Goal: Check status: Check status

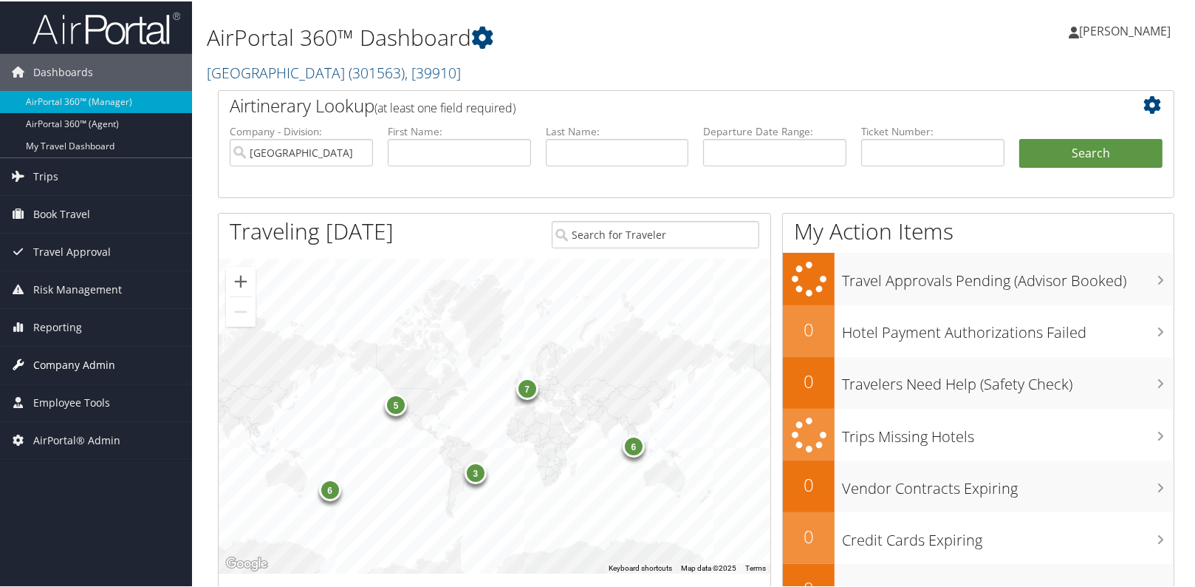
click at [109, 364] on span "Company Admin" at bounding box center [74, 363] width 82 height 37
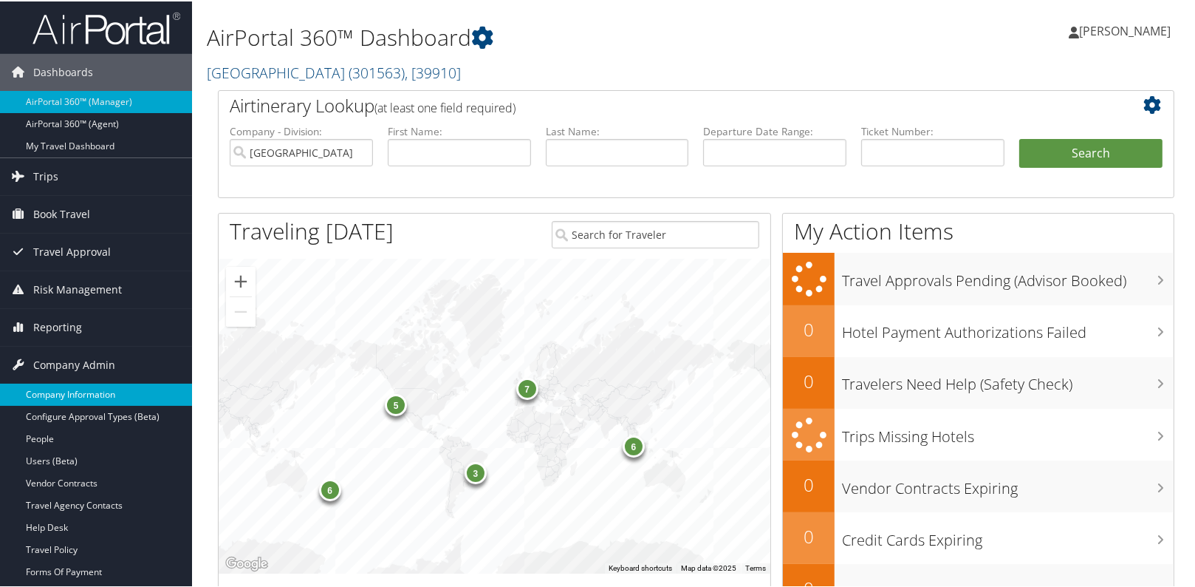
click at [104, 386] on link "Company Information" at bounding box center [96, 393] width 192 height 22
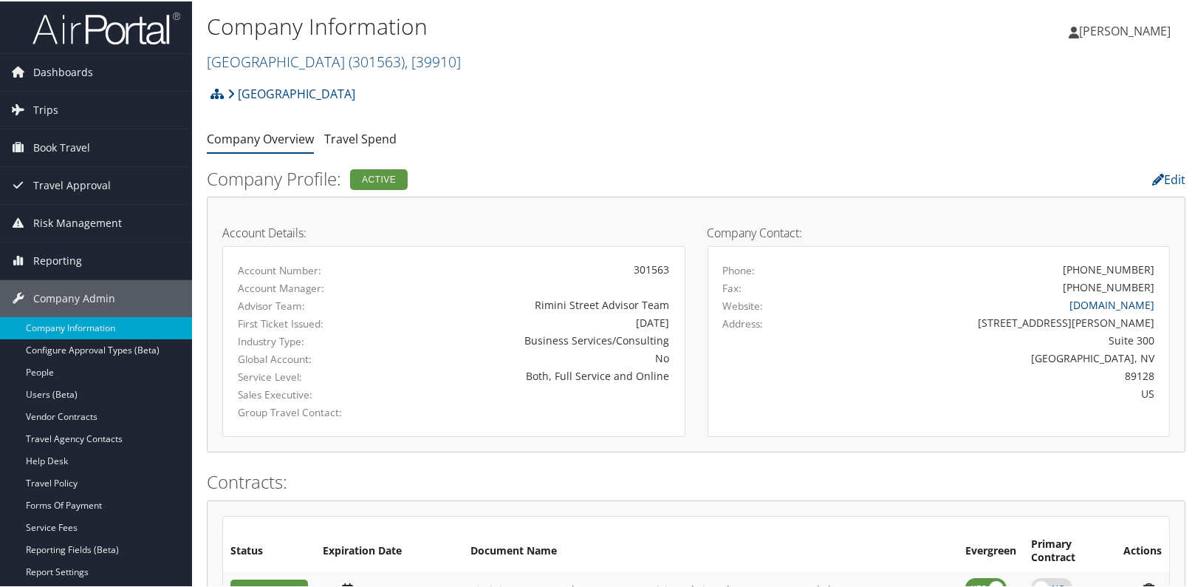
click at [559, 100] on div "[GEOGRAPHIC_DATA] Account Structure [GEOGRAPHIC_DATA] (301563) ACTIVE Create Ch…" at bounding box center [696, 98] width 979 height 40
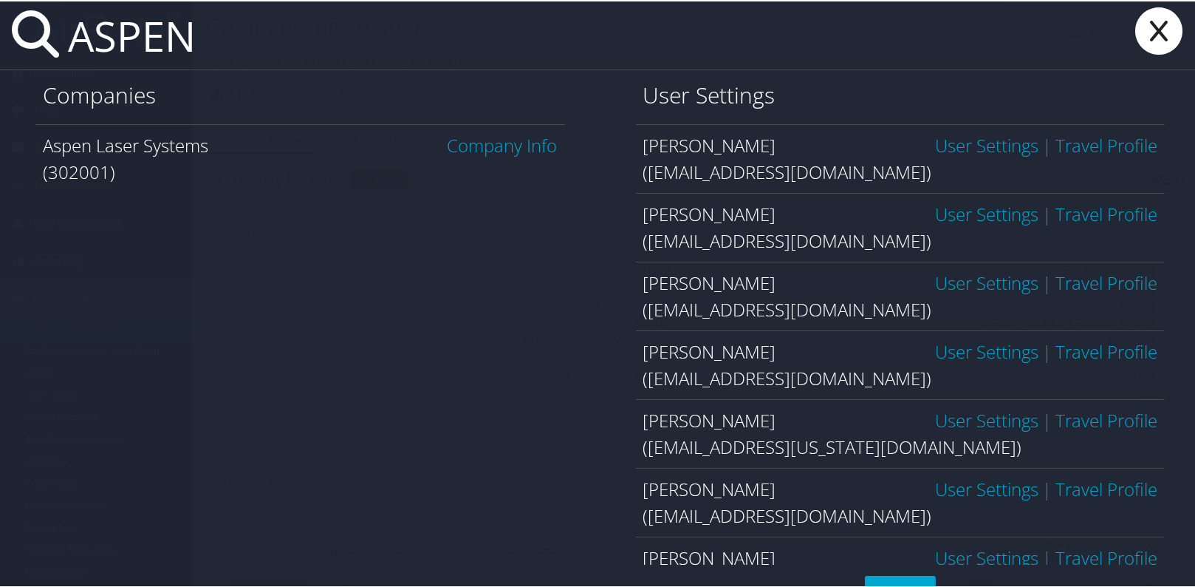
type input "ASPEN"
click at [468, 154] on link "Company Info" at bounding box center [503, 143] width 110 height 24
click at [468, 152] on link "Company Info" at bounding box center [503, 143] width 110 height 24
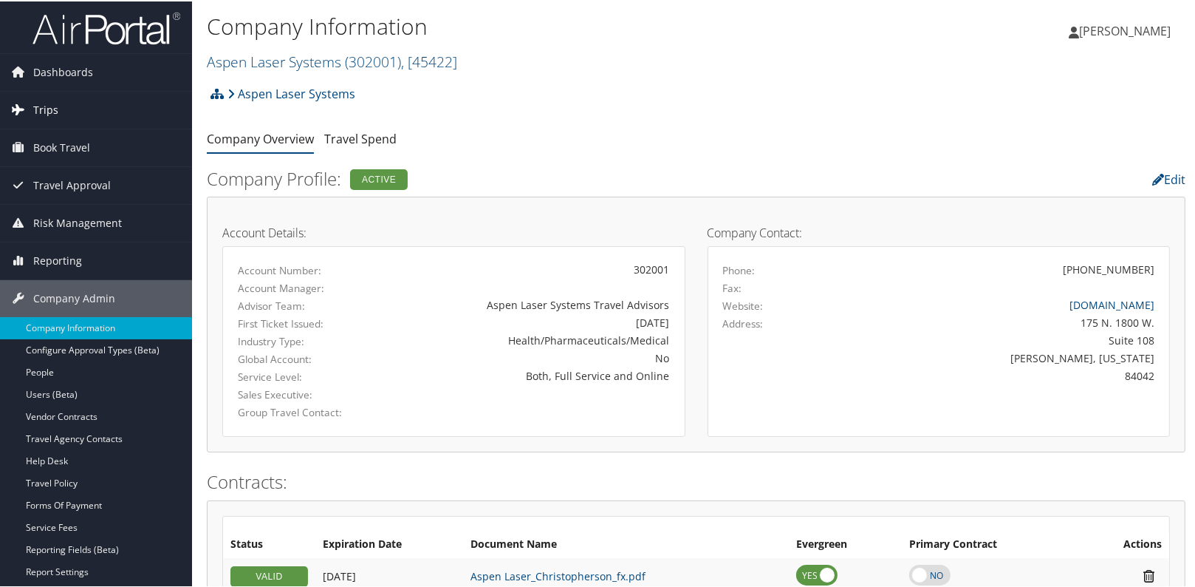
click at [39, 106] on span "Trips" at bounding box center [45, 108] width 25 height 37
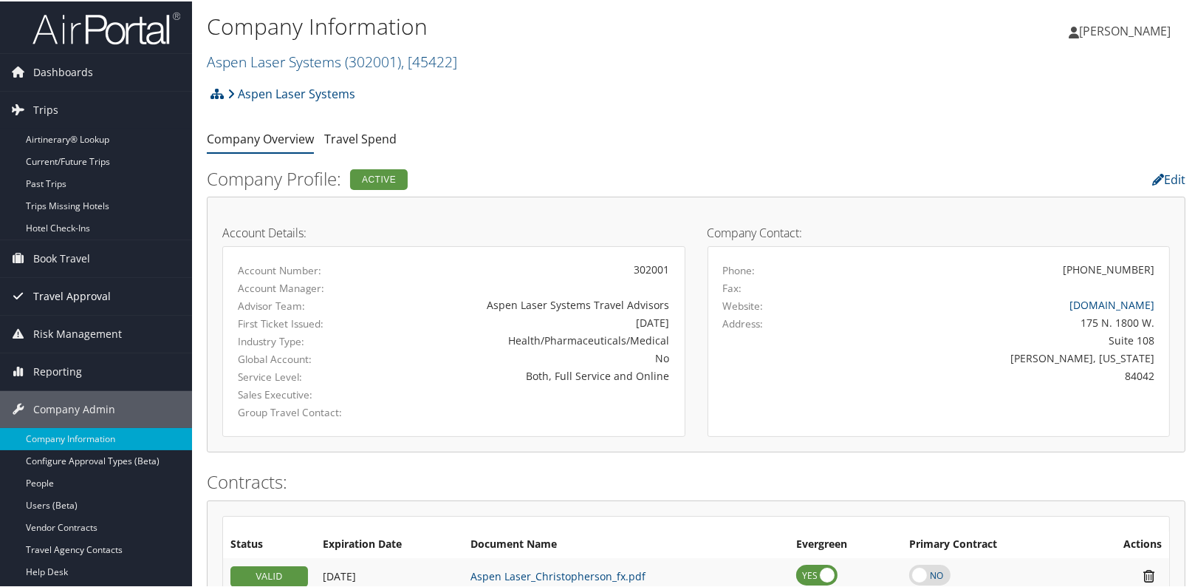
click at [74, 293] on span "Travel Approval" at bounding box center [72, 294] width 78 height 37
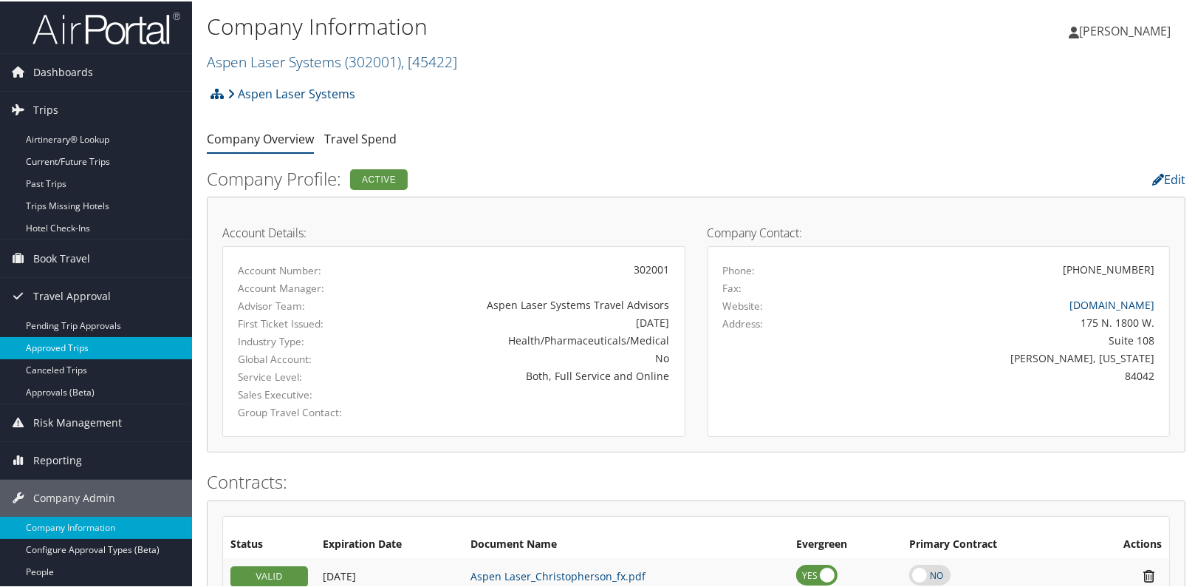
click at [63, 346] on link "Approved Trips" at bounding box center [96, 346] width 192 height 22
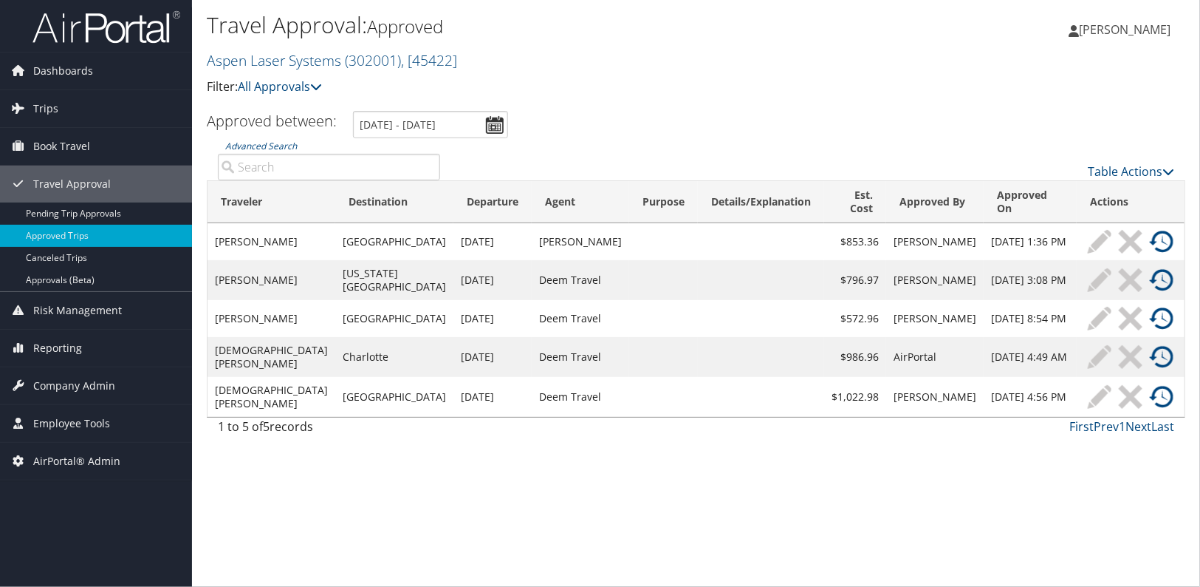
click at [510, 513] on div "Travel Approval: Approved Aspen Laser Systems ( 302001 ) , [ 45422 ] Aspen Lase…" at bounding box center [696, 293] width 1008 height 587
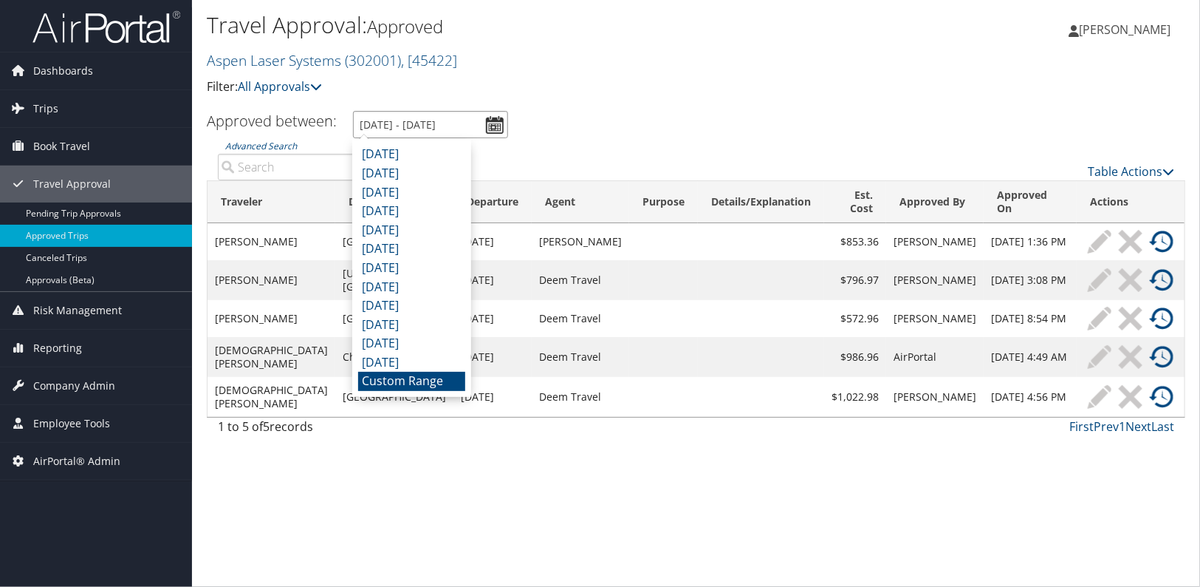
click at [401, 123] on input "9/12/2025 - 10/12/2025" at bounding box center [430, 124] width 155 height 27
click at [392, 362] on li "October 2024" at bounding box center [411, 362] width 107 height 19
type input "10/1/2024 - 10/31/2024"
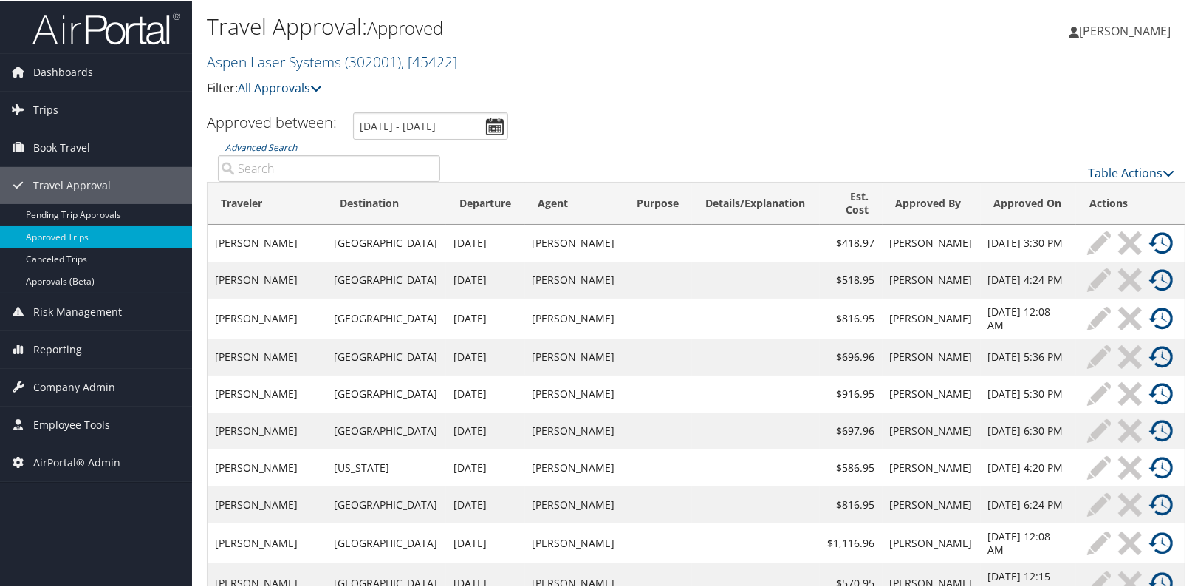
scroll to position [61, 0]
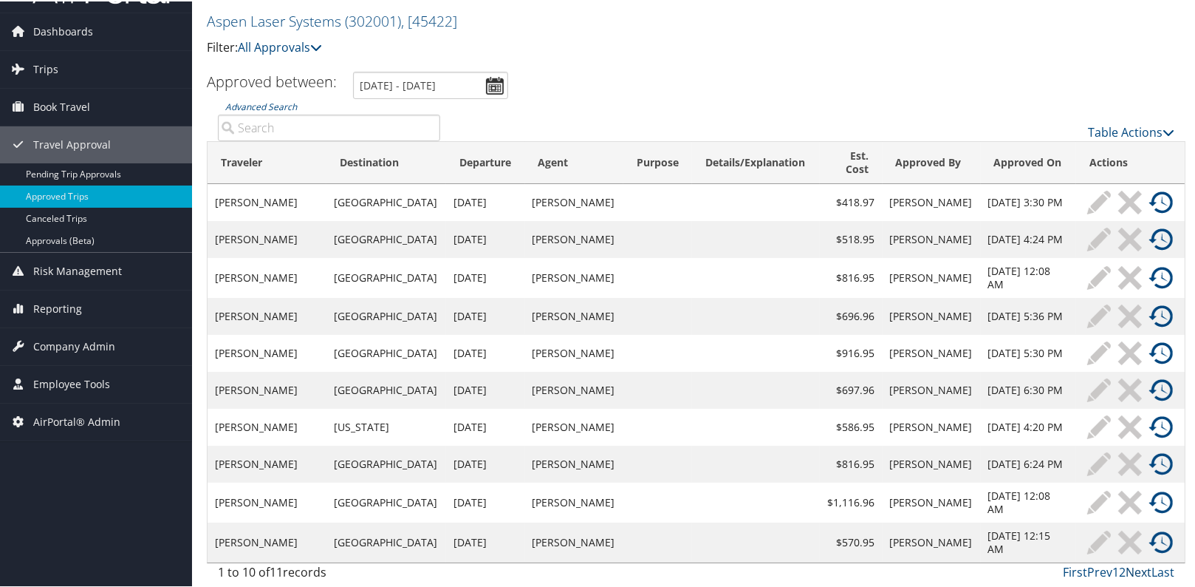
click at [1136, 570] on link "Next" at bounding box center [1139, 570] width 26 height 16
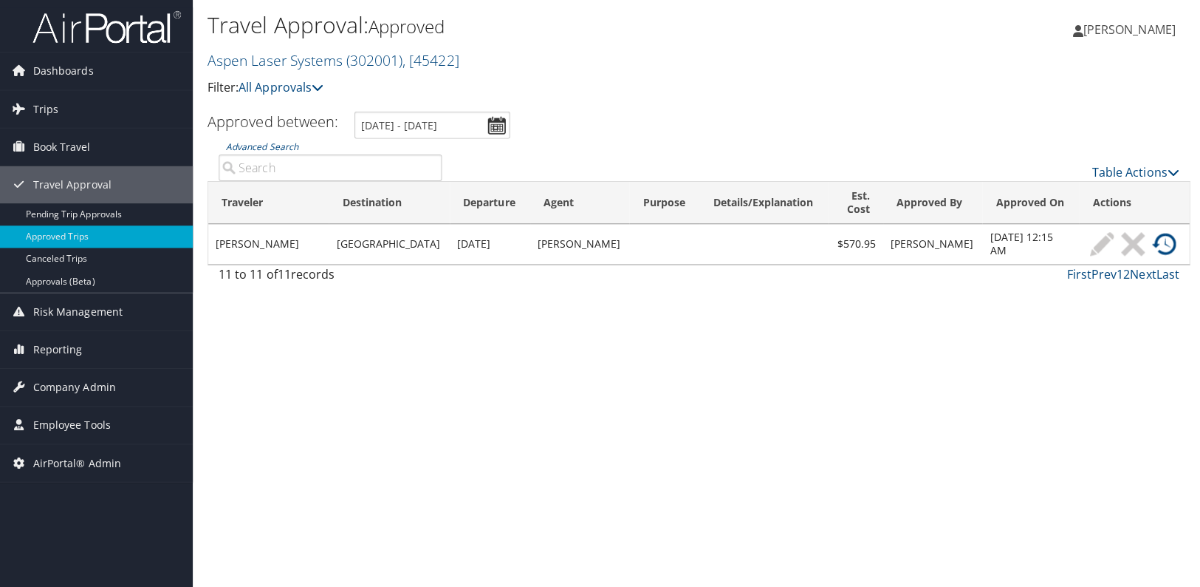
scroll to position [0, 0]
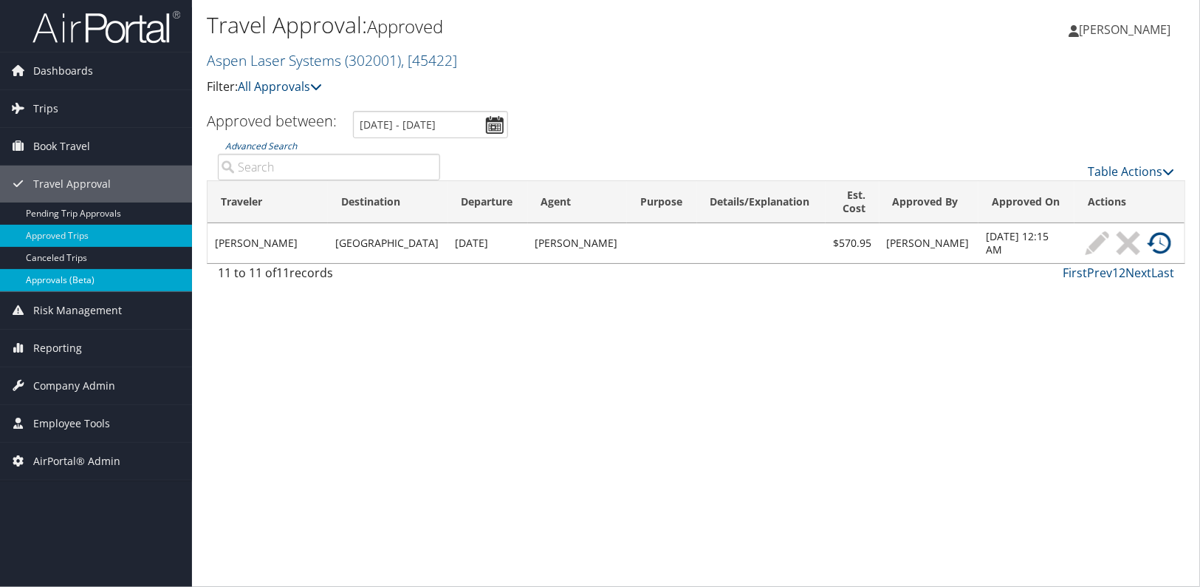
click at [103, 282] on link "Approvals (Beta)" at bounding box center [96, 280] width 192 height 22
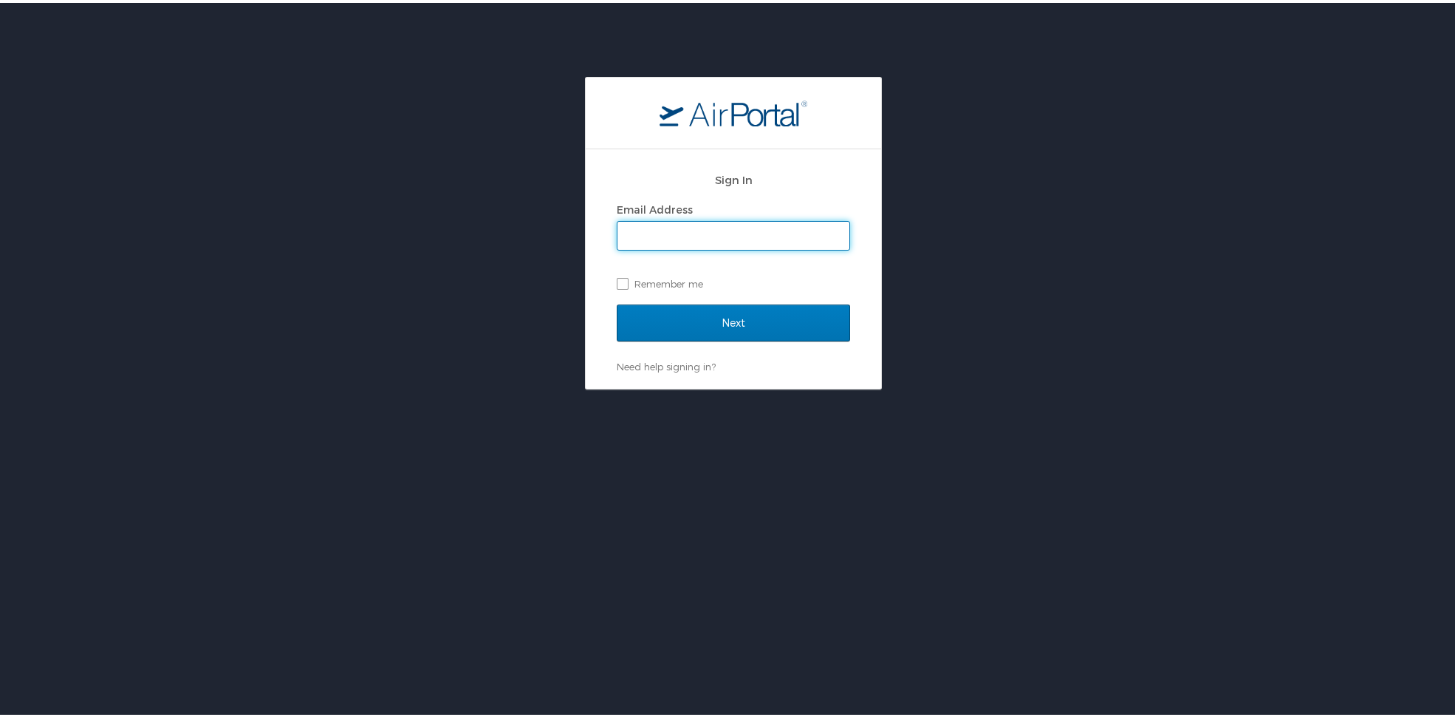
type input "[PERSON_NAME][EMAIL_ADDRESS][PERSON_NAME][DOMAIN_NAME]"
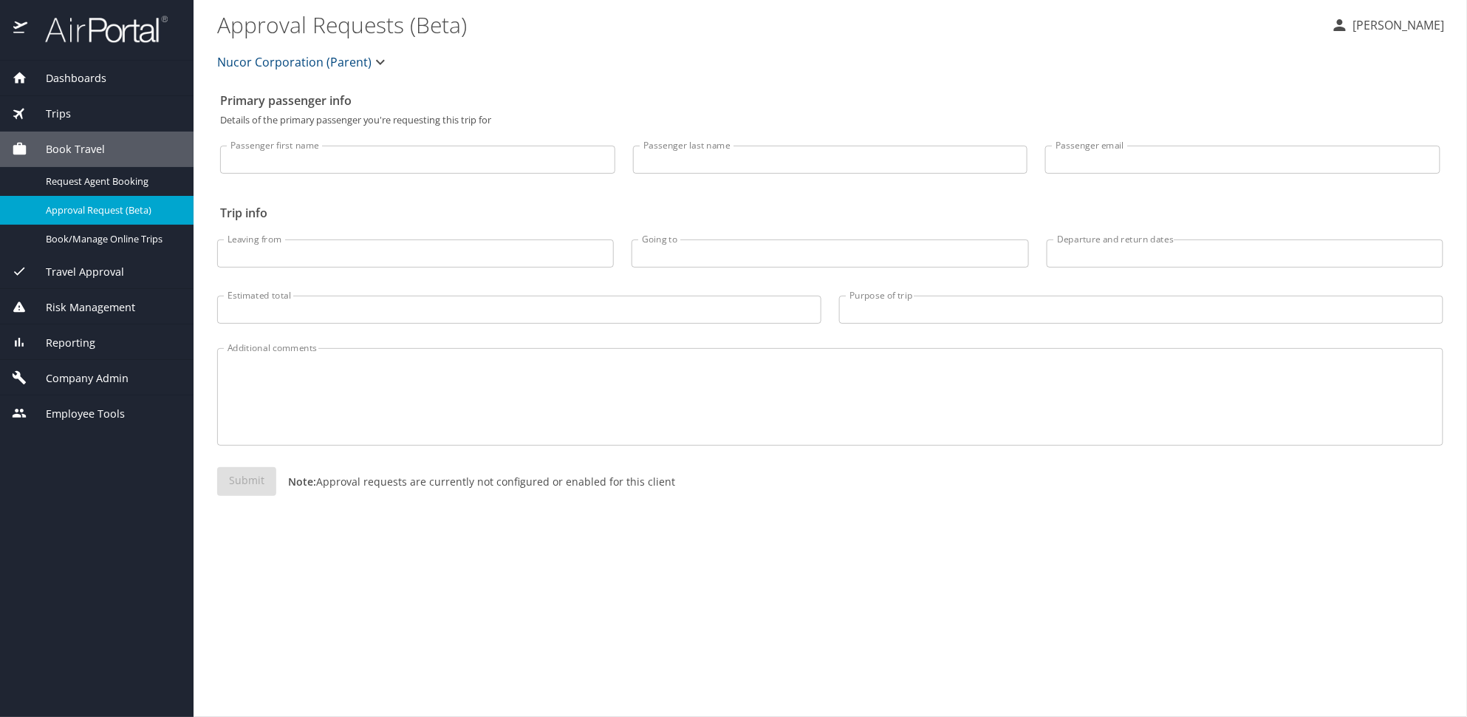
click at [82, 381] on span "Company Admin" at bounding box center [77, 378] width 101 height 16
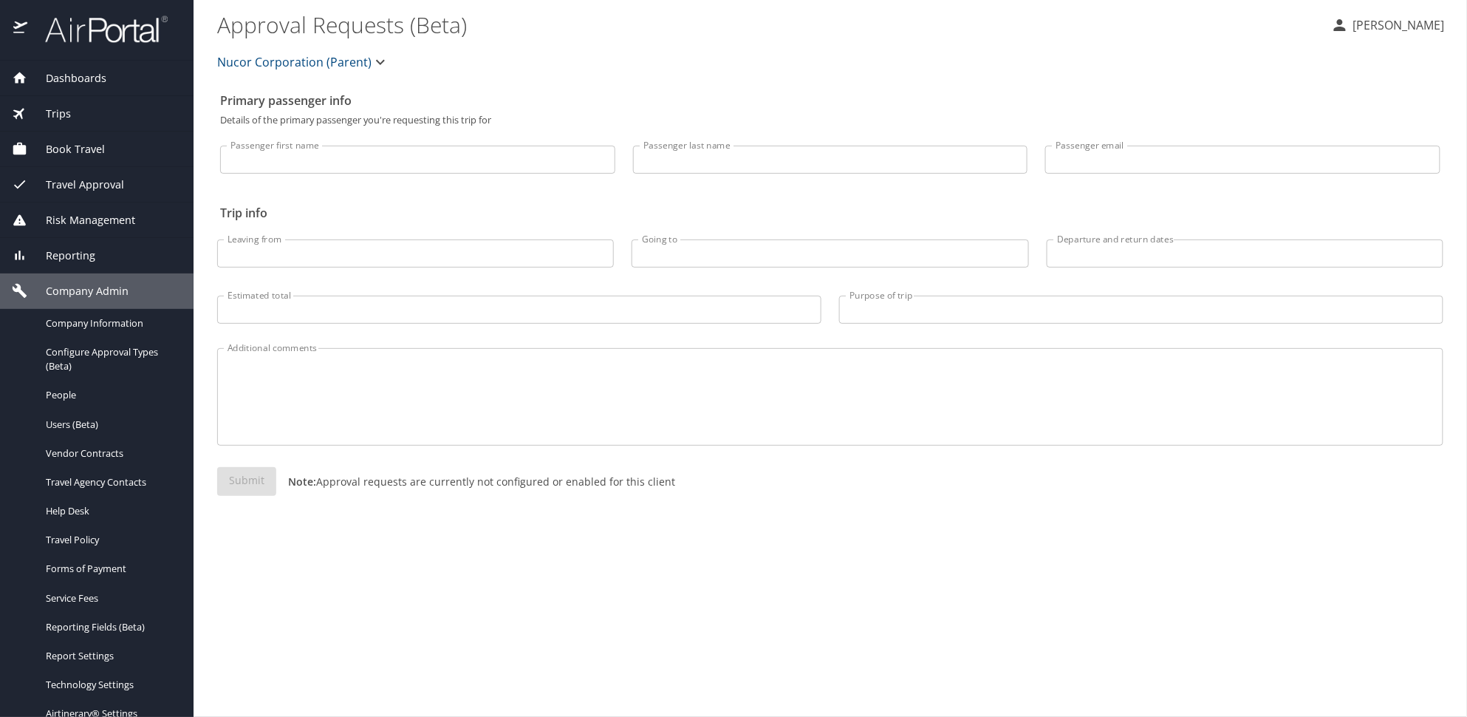
click at [83, 189] on span "Travel Approval" at bounding box center [75, 185] width 97 height 16
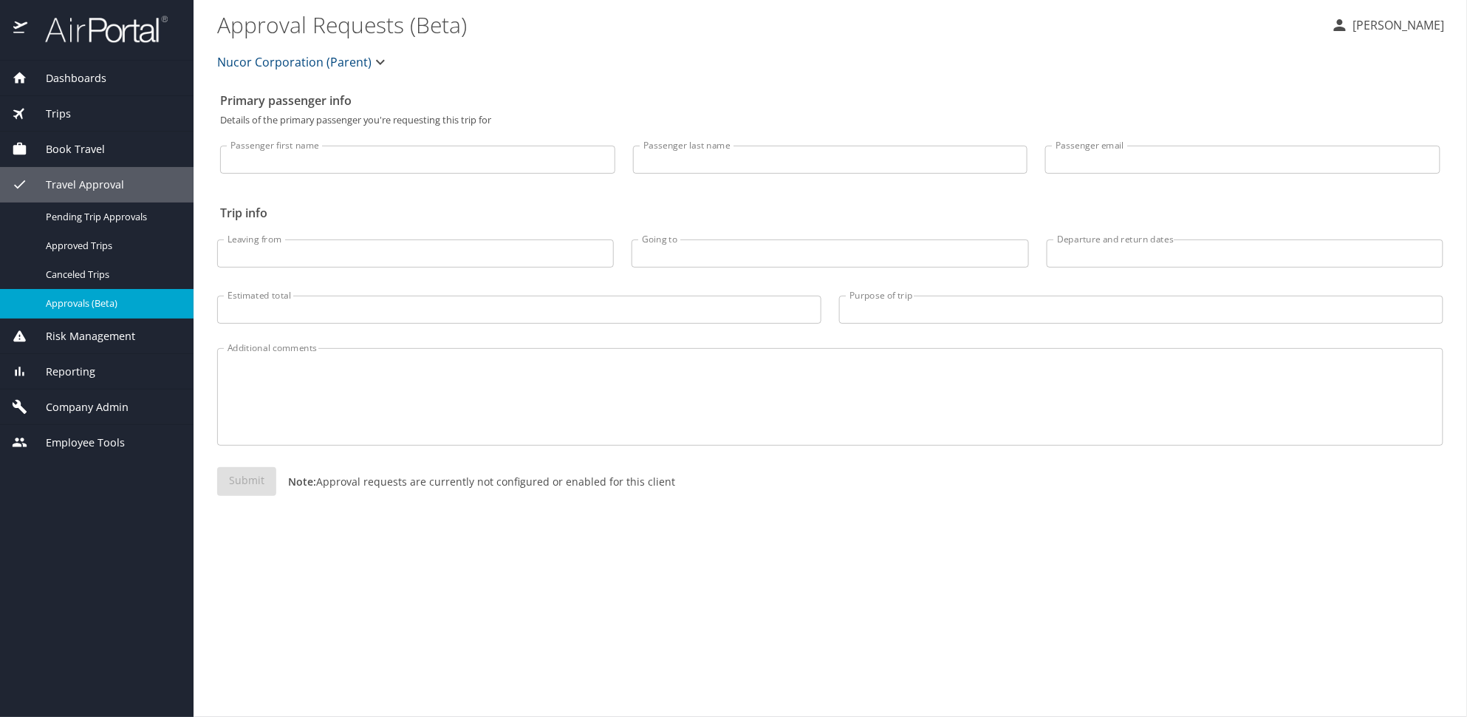
click at [70, 309] on span "Approvals (Beta)" at bounding box center [111, 303] width 130 height 14
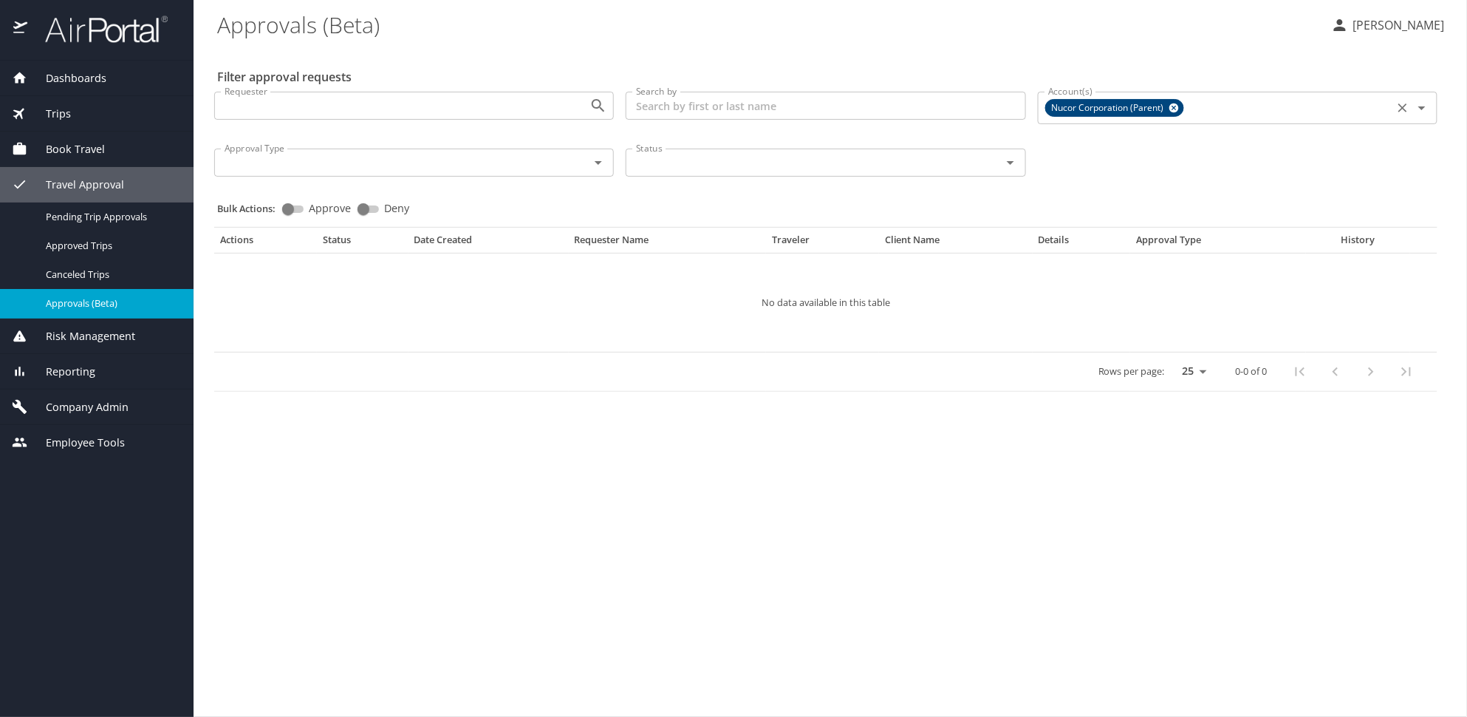
click at [1172, 109] on icon at bounding box center [1174, 108] width 10 height 10
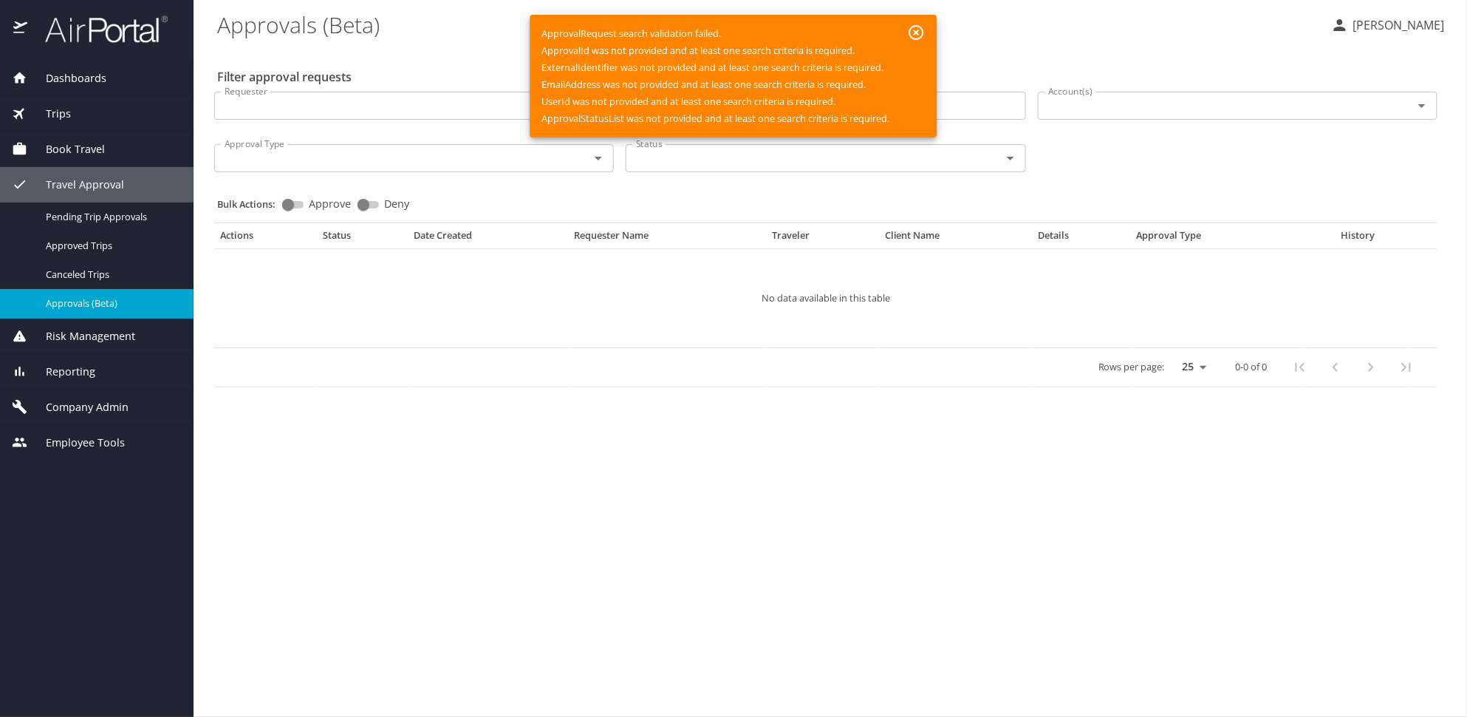
click at [1158, 108] on input "Account(s)" at bounding box center [1215, 105] width 347 height 19
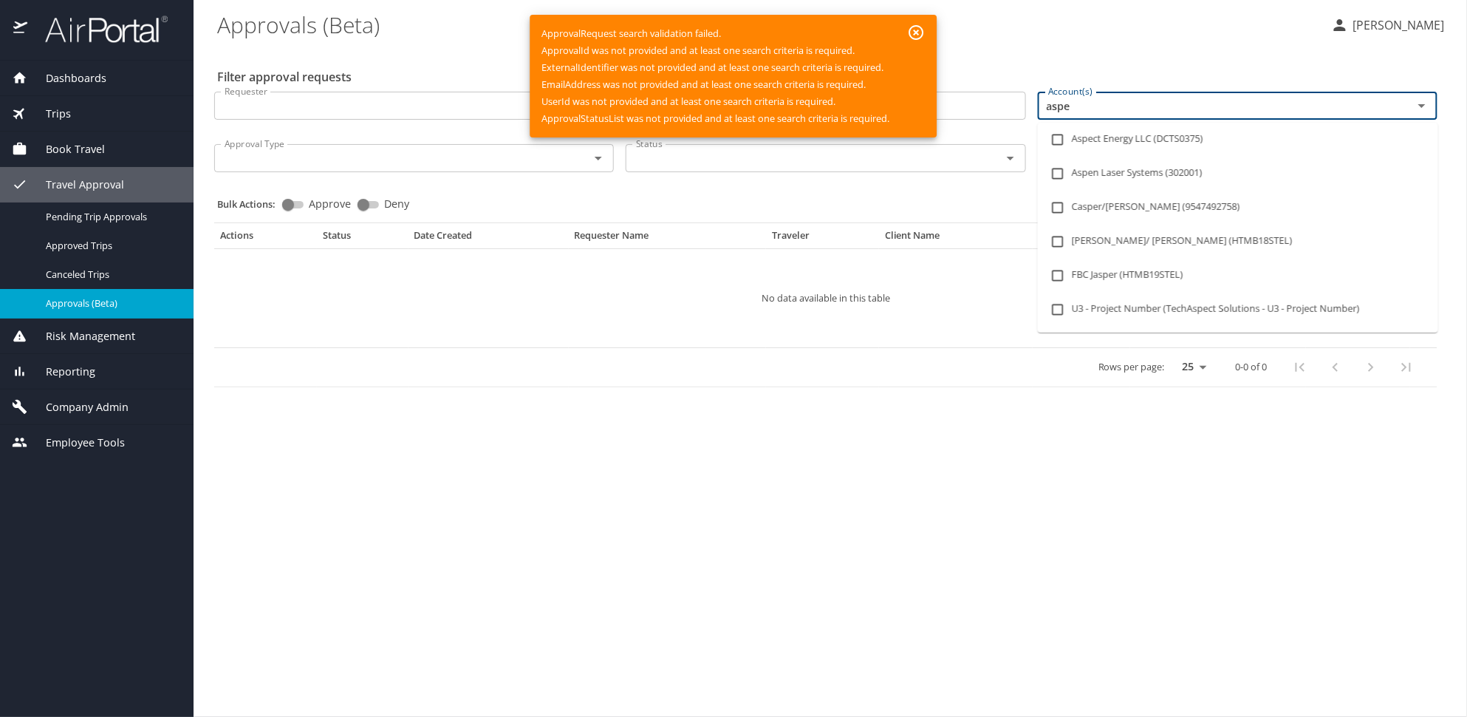
type input "aspen"
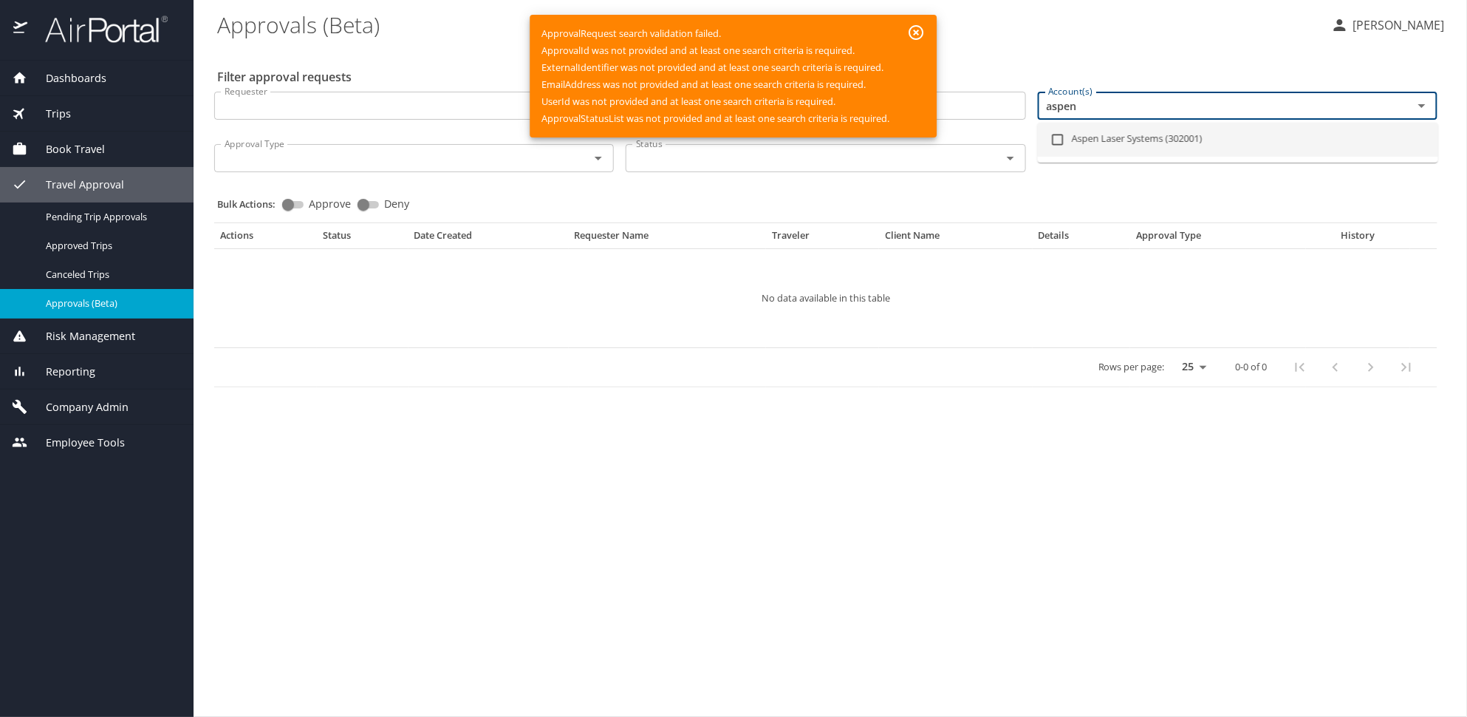
click at [1150, 137] on li "Aspen Laser Systems (302001)" at bounding box center [1238, 140] width 400 height 34
checkbox input "true"
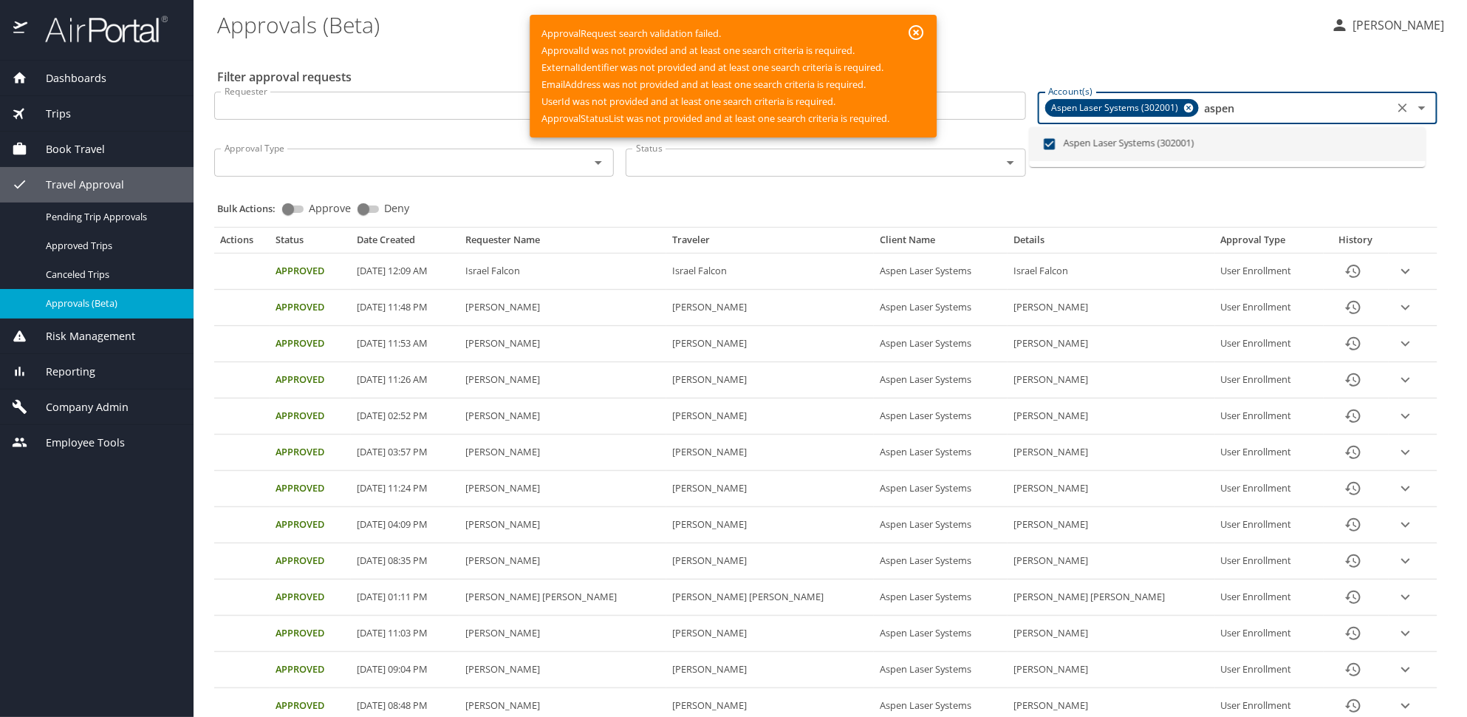
type input "aspen"
click at [917, 26] on icon "button" at bounding box center [916, 32] width 15 height 15
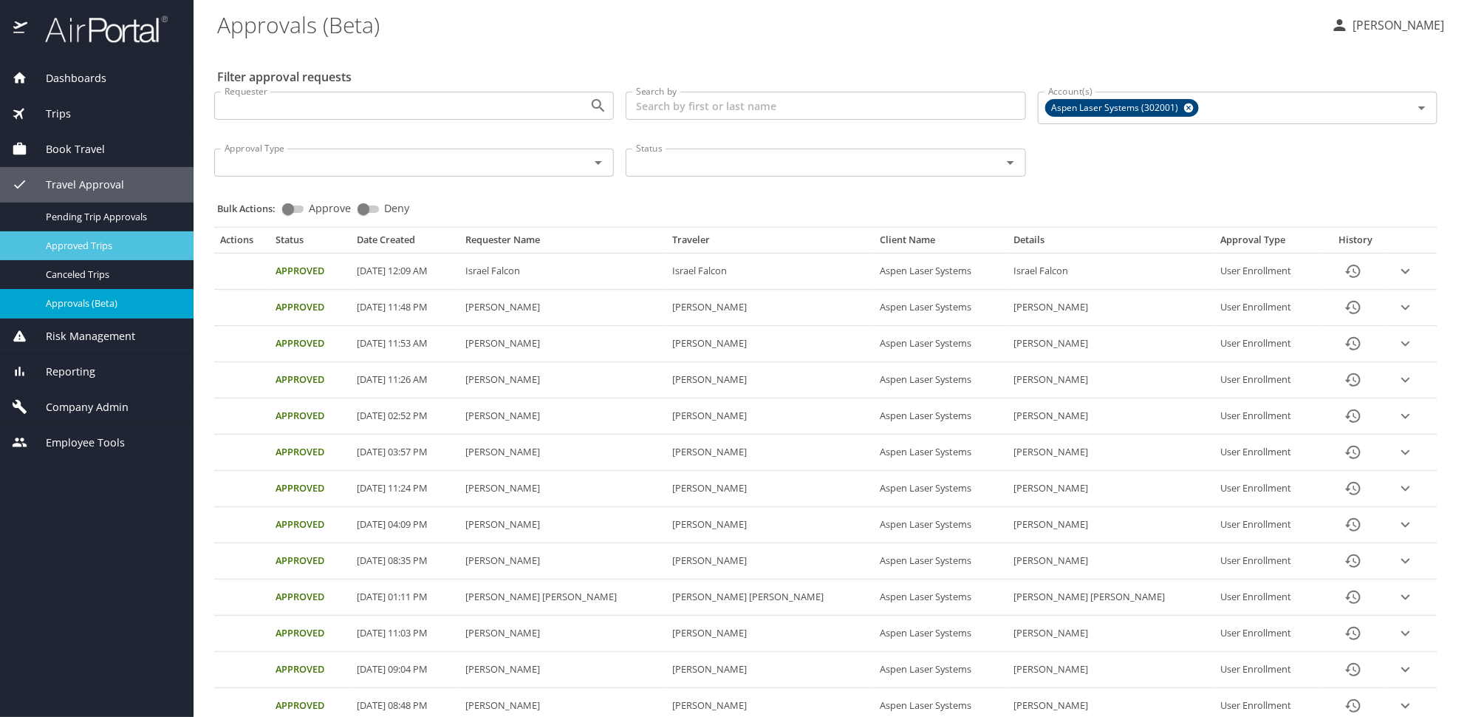
click at [100, 252] on span "Approved Trips" at bounding box center [111, 246] width 130 height 14
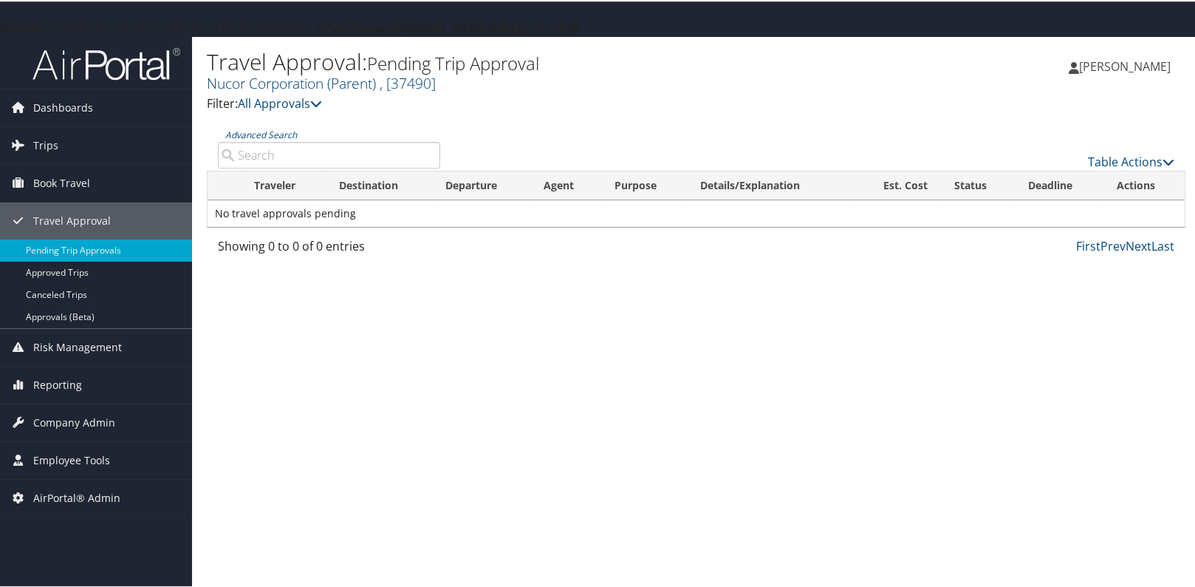
click at [317, 85] on link "Nucor Corporation (Parent) , [ 37490 ]" at bounding box center [321, 82] width 229 height 20
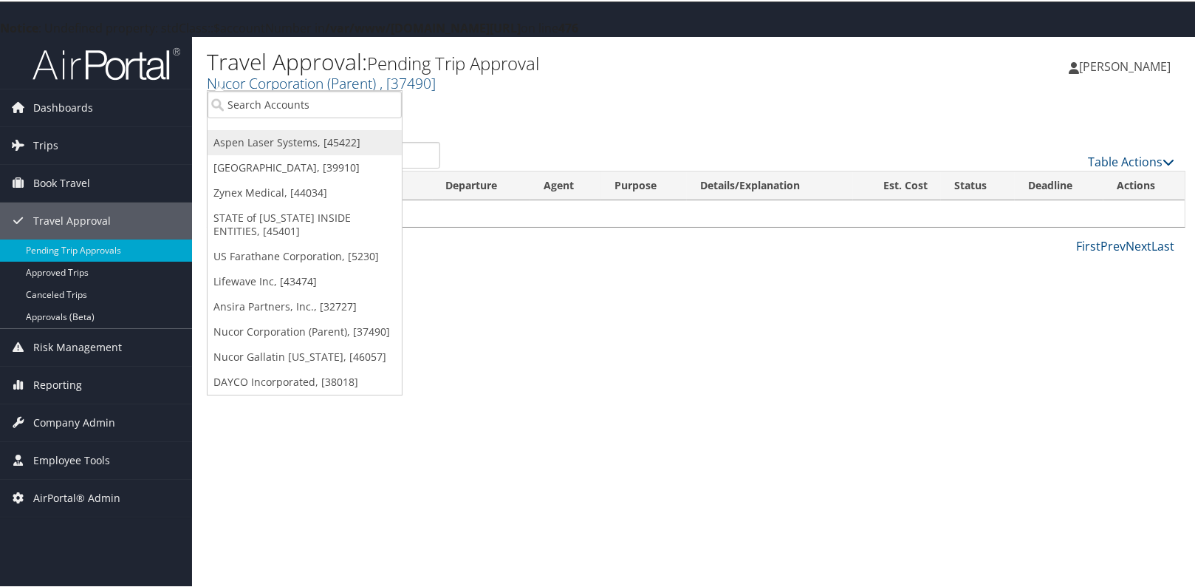
click at [281, 139] on link "Aspen Laser Systems, [45422]" at bounding box center [305, 141] width 194 height 25
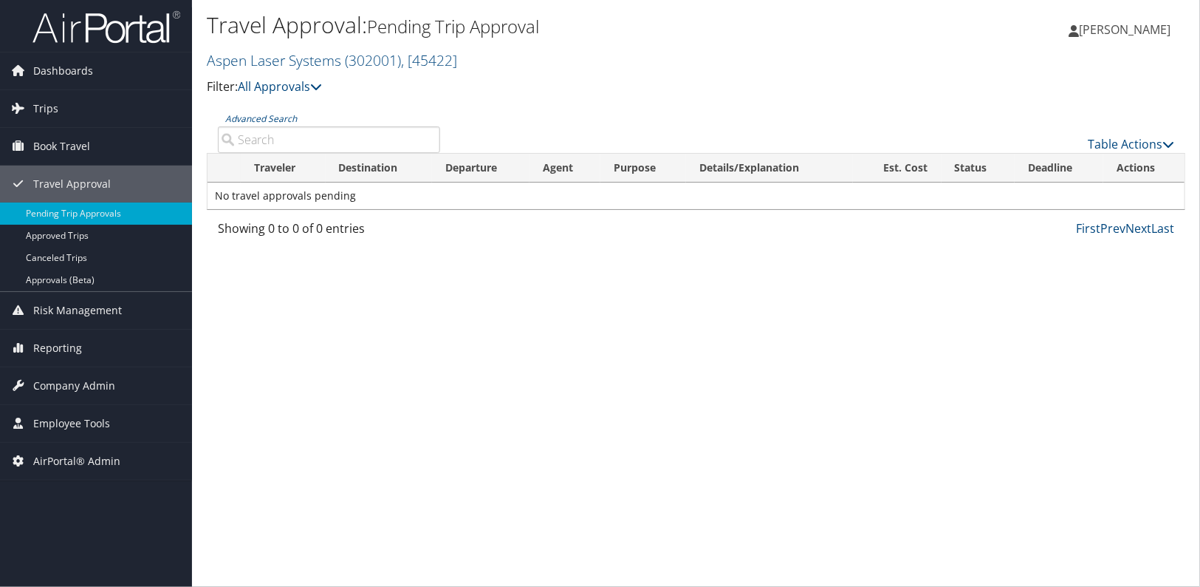
click at [264, 134] on input "Advanced Search" at bounding box center [329, 139] width 222 height 27
click at [321, 87] on icon at bounding box center [316, 87] width 12 height 12
click at [274, 134] on input "Advanced Search" at bounding box center [329, 139] width 222 height 27
type input "aidin"
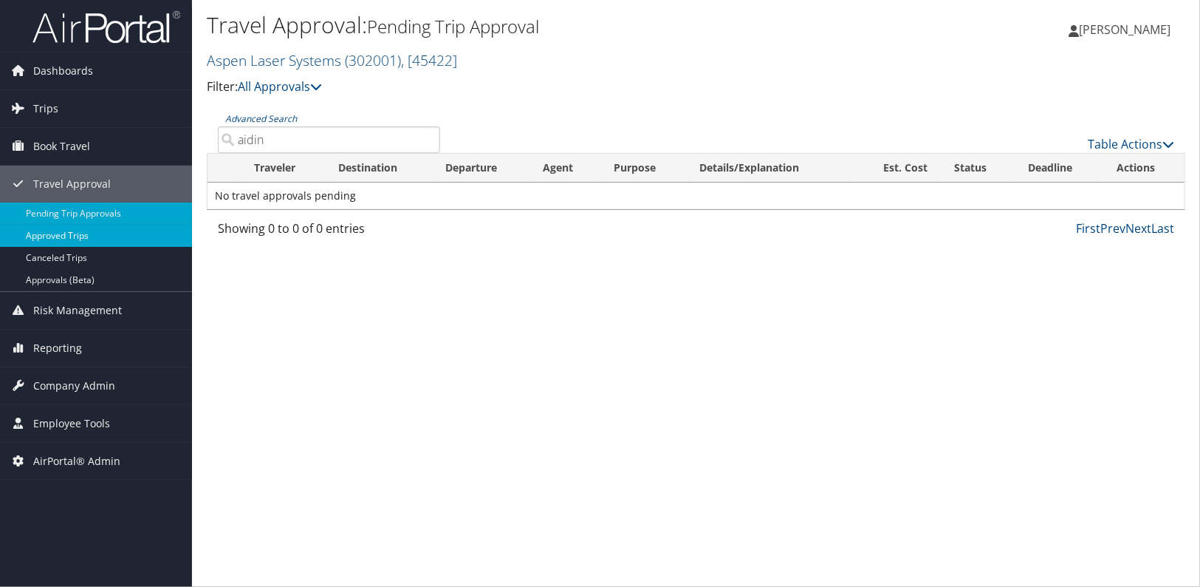
click at [77, 238] on link "Approved Trips" at bounding box center [96, 236] width 192 height 22
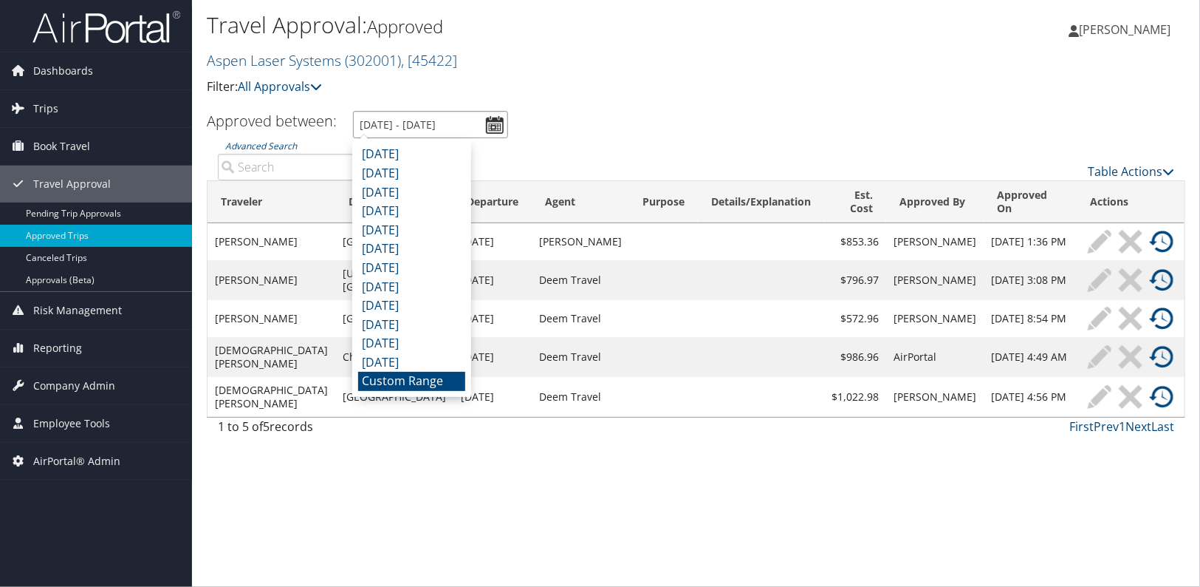
click at [497, 126] on input "9/12/2025 - 10/12/2025" at bounding box center [430, 124] width 155 height 27
click at [423, 356] on li "October 2024" at bounding box center [411, 362] width 107 height 19
type input "10/1/2024 - 10/31/2024"
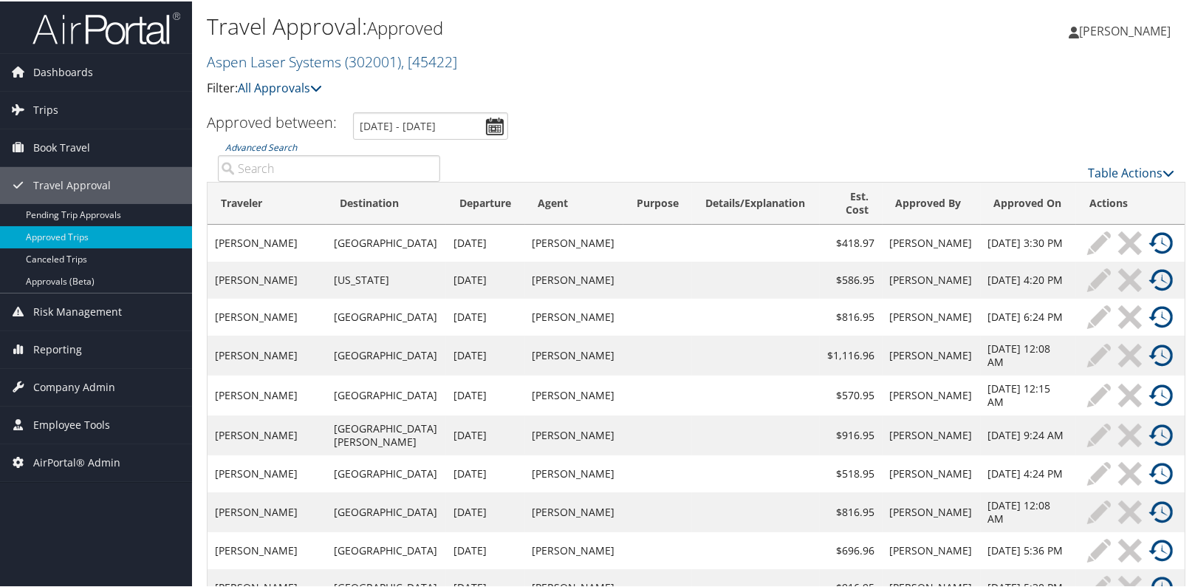
scroll to position [61, 0]
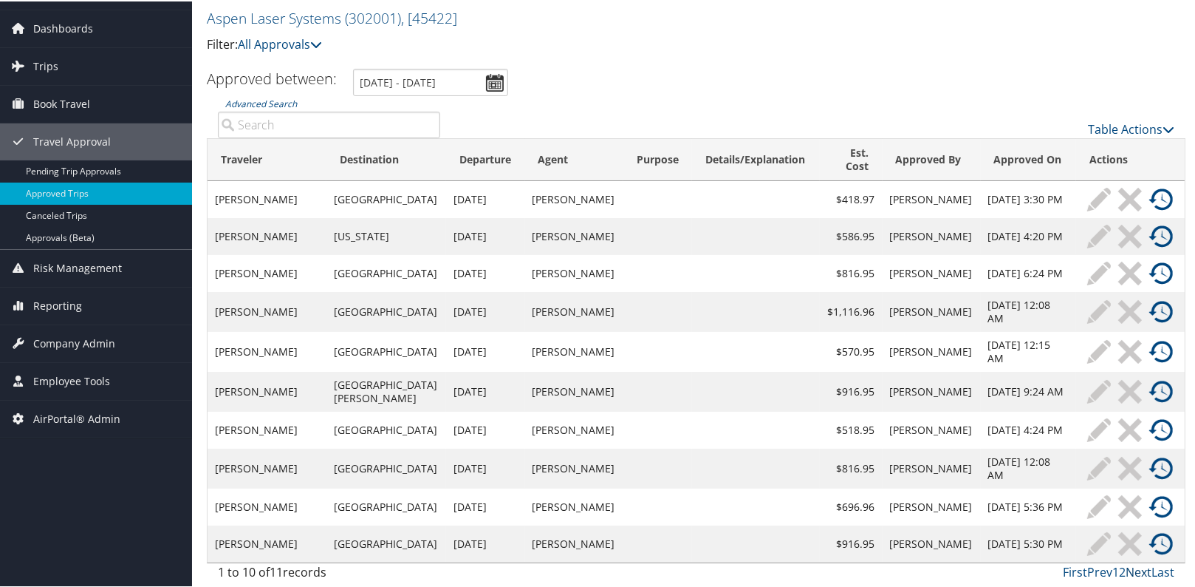
click at [1129, 572] on link "Next" at bounding box center [1139, 570] width 26 height 16
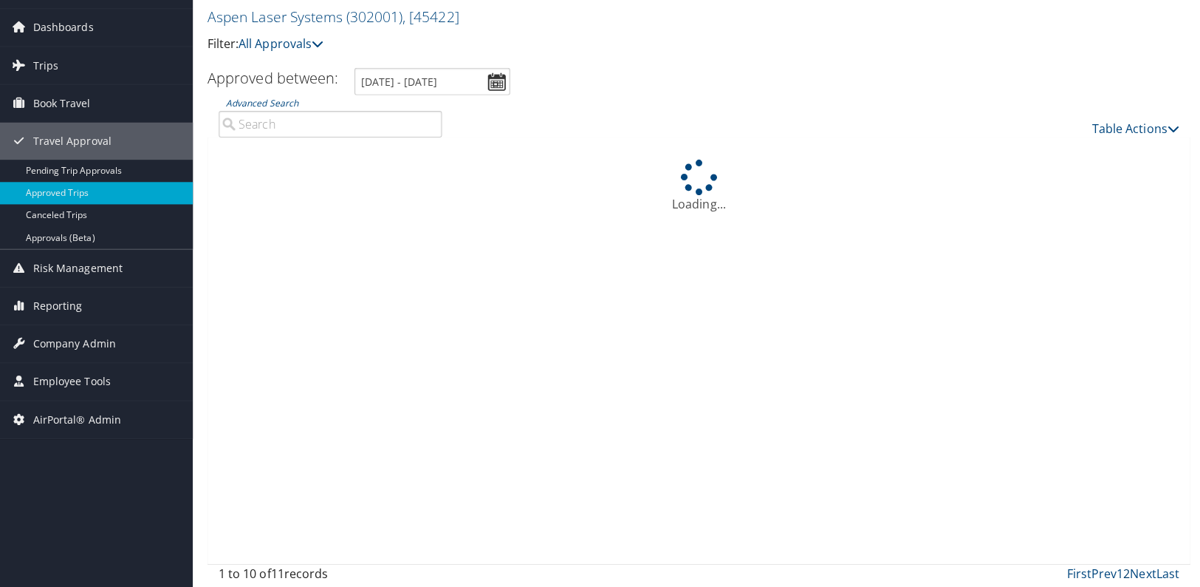
scroll to position [0, 0]
